Goal: Transaction & Acquisition: Purchase product/service

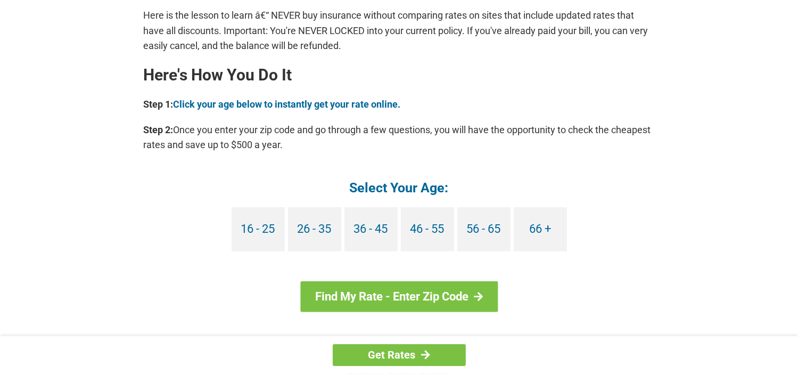
scroll to position [927, 0]
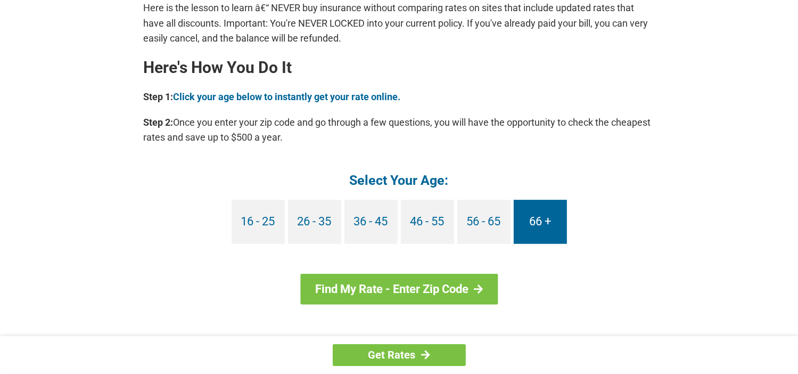
click at [552, 217] on link "66 +" at bounding box center [540, 222] width 53 height 44
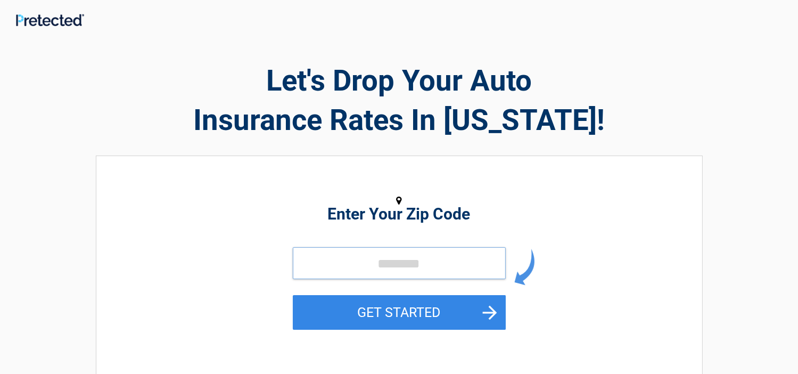
click at [356, 261] on input "tel" at bounding box center [399, 263] width 213 height 32
type input "*****"
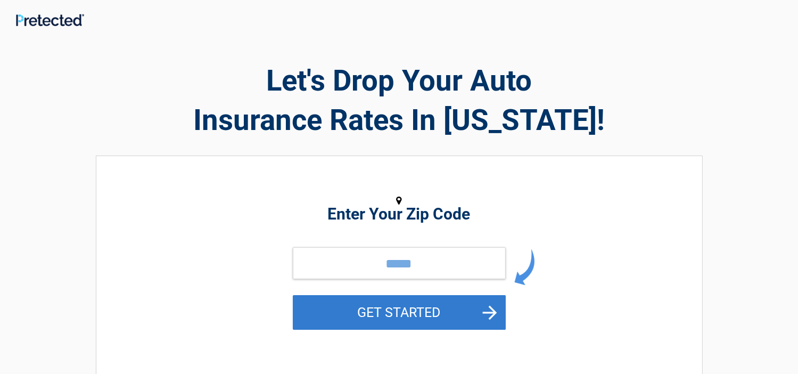
click at [485, 311] on button "GET STARTED" at bounding box center [399, 312] width 213 height 35
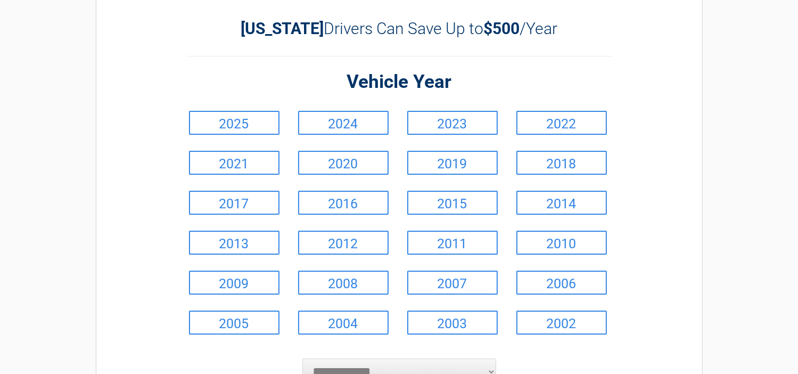
scroll to position [48, 0]
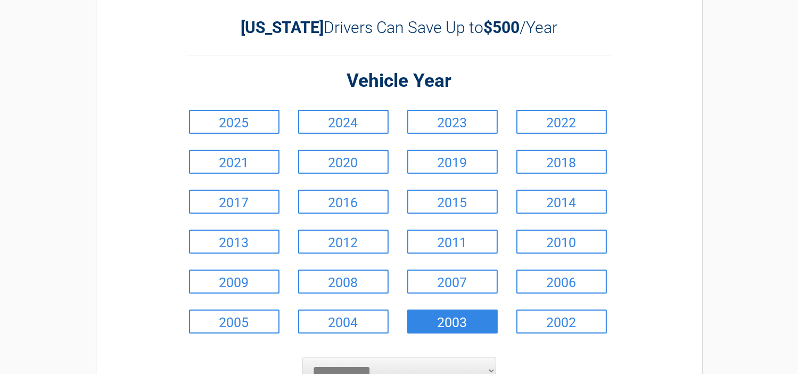
click at [464, 324] on link "2003" at bounding box center [452, 321] width 90 height 24
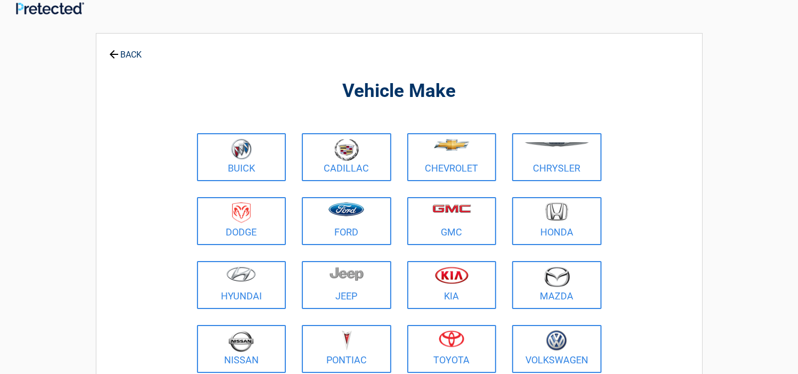
scroll to position [0, 0]
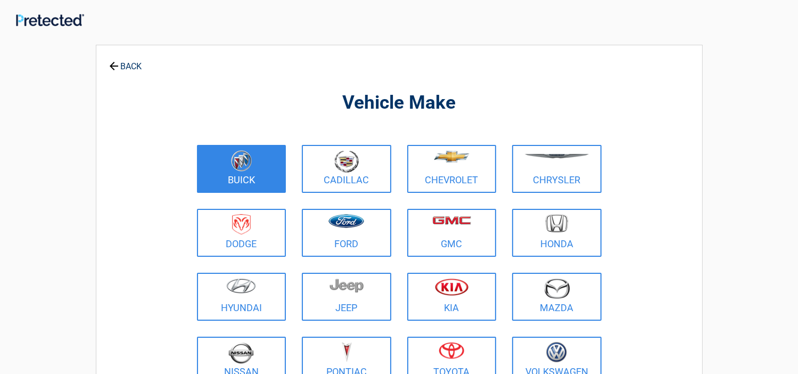
click at [234, 164] on img at bounding box center [241, 160] width 21 height 21
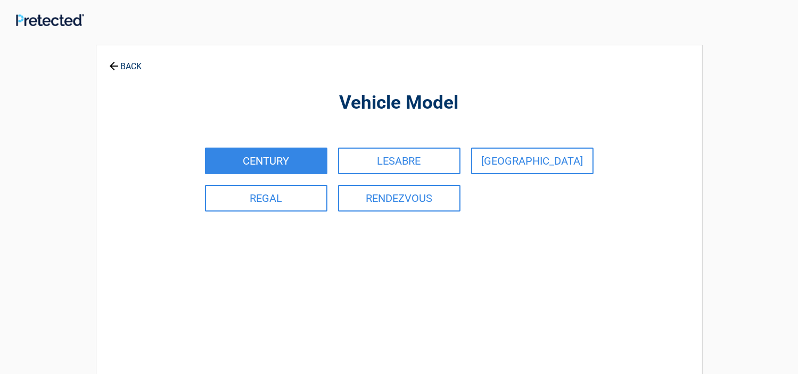
drag, startPoint x: 368, startPoint y: 156, endPoint x: 348, endPoint y: 166, distance: 21.7
click at [367, 159] on link "LESABRE" at bounding box center [399, 160] width 122 height 27
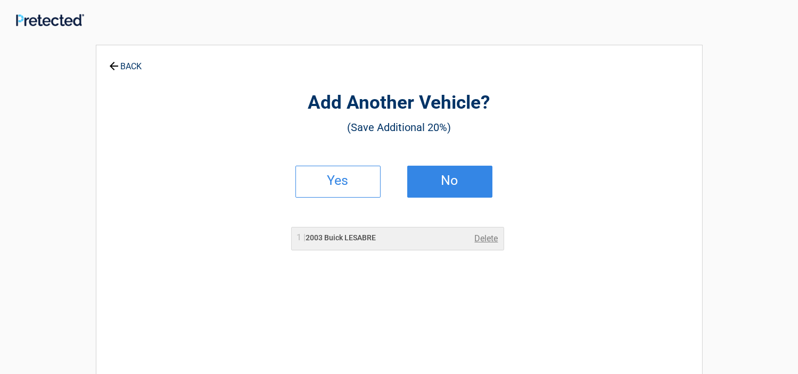
click at [449, 177] on h2 "No" at bounding box center [449, 180] width 63 height 7
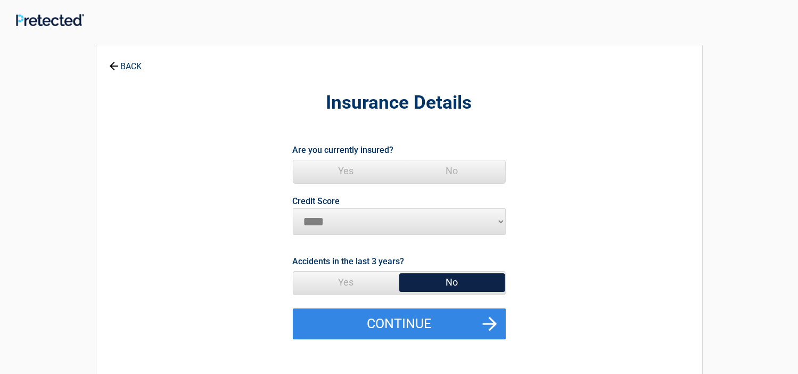
click at [352, 168] on span "Yes" at bounding box center [346, 170] width 106 height 21
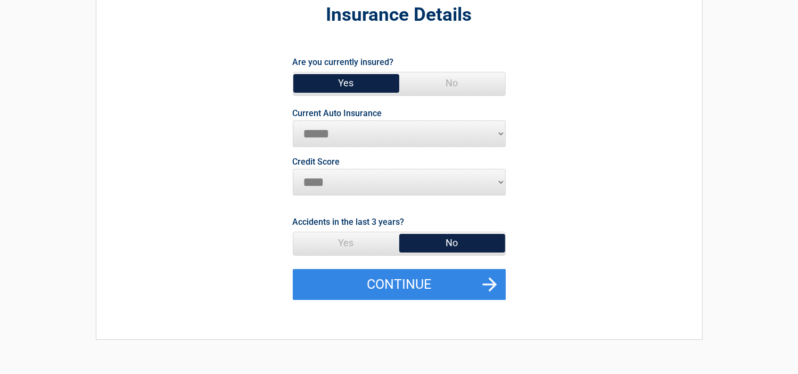
scroll to position [89, 0]
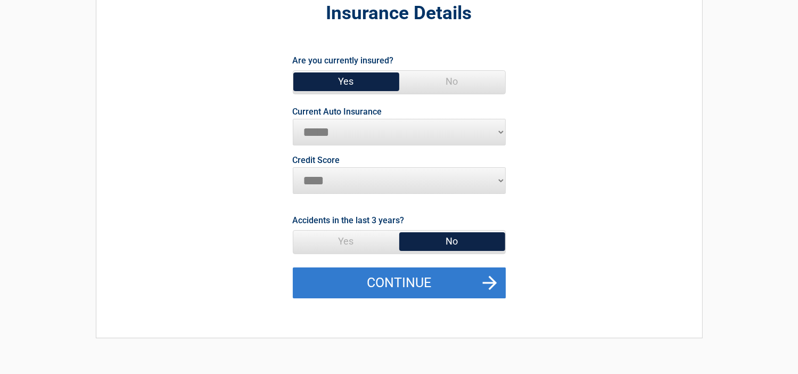
click at [399, 281] on button "Continue" at bounding box center [399, 282] width 213 height 31
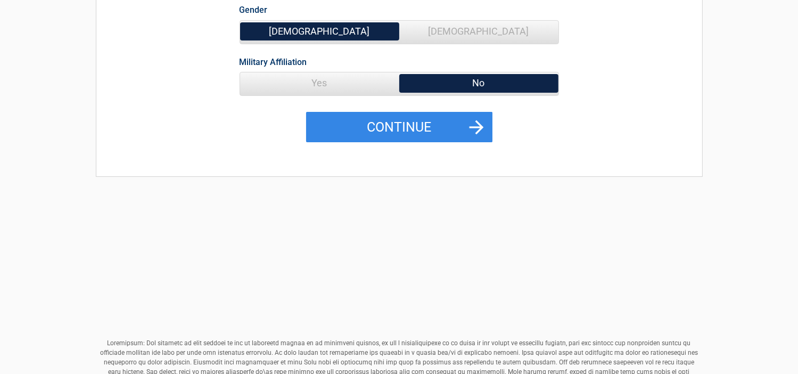
scroll to position [0, 0]
